Goal: Transaction & Acquisition: Subscribe to service/newsletter

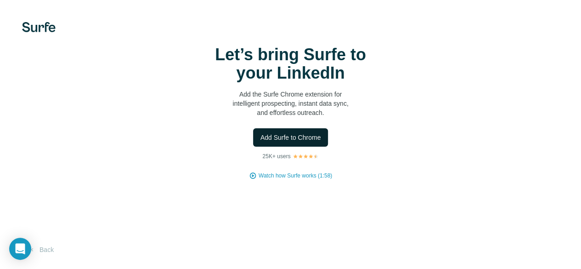
click at [260, 142] on span "Add Surfe to Chrome" at bounding box center [290, 137] width 61 height 9
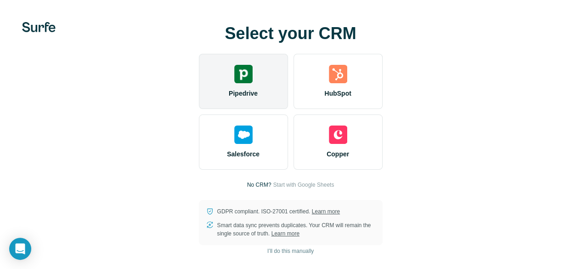
click at [199, 83] on div "Pipedrive" at bounding box center [243, 81] width 89 height 55
